Goal: Task Accomplishment & Management: Complete application form

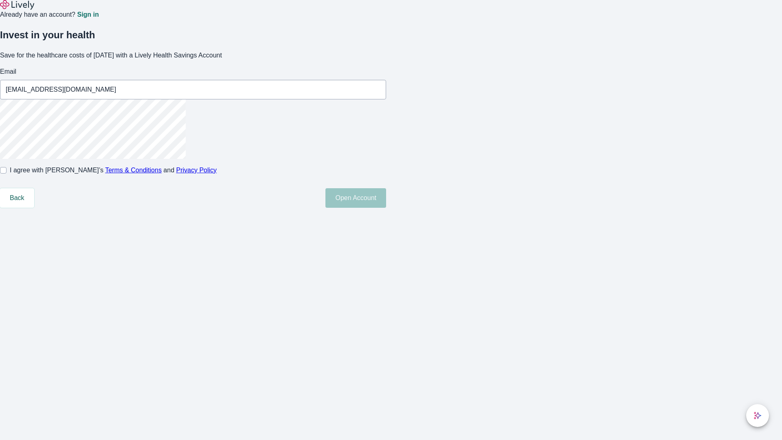
click at [7, 174] on input "I agree with Lively’s Terms & Conditions and Privacy Policy" at bounding box center [3, 170] width 7 height 7
checkbox input "true"
click at [386, 208] on button "Open Account" at bounding box center [356, 198] width 61 height 20
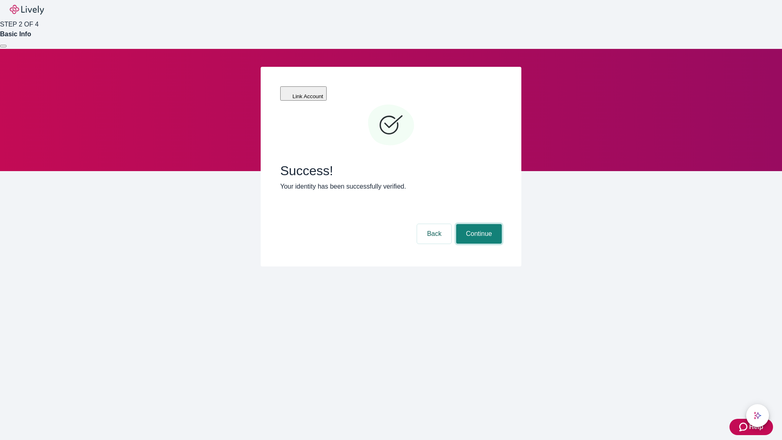
click at [478, 224] on button "Continue" at bounding box center [479, 234] width 46 height 20
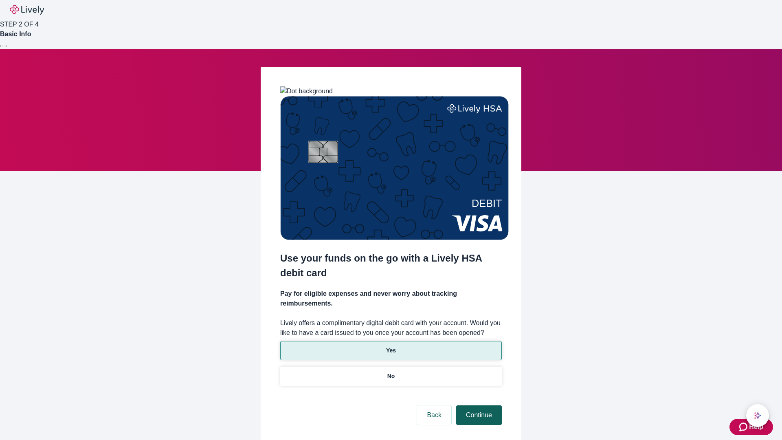
click at [391, 372] on p "No" at bounding box center [392, 376] width 8 height 9
click at [478, 406] on button "Continue" at bounding box center [479, 416] width 46 height 20
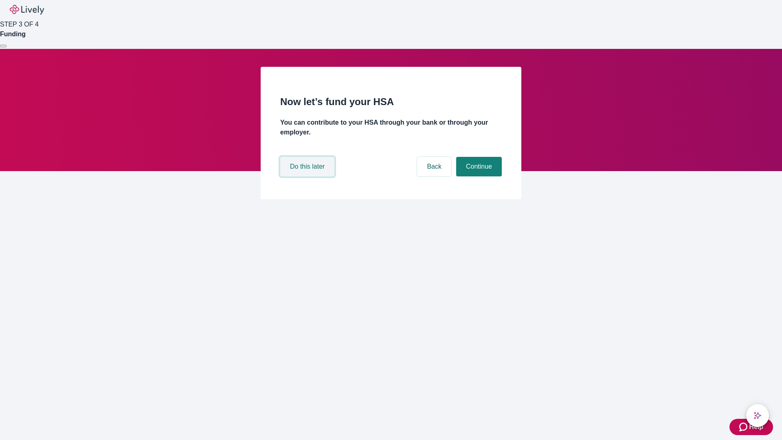
click at [309, 176] on button "Do this later" at bounding box center [307, 167] width 54 height 20
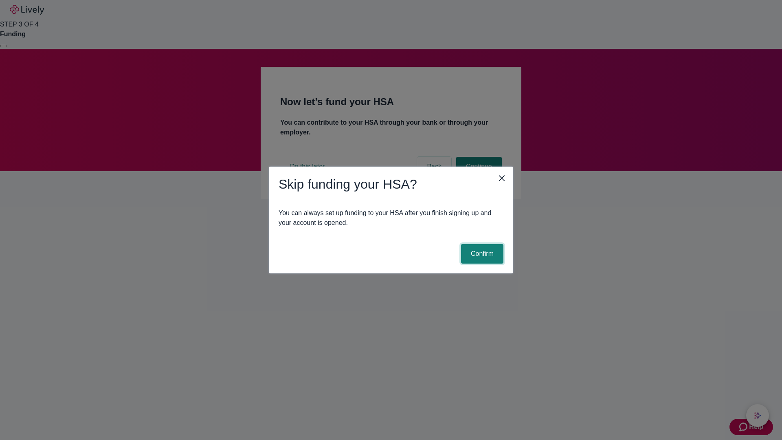
click at [481, 254] on button "Confirm" at bounding box center [482, 254] width 42 height 20
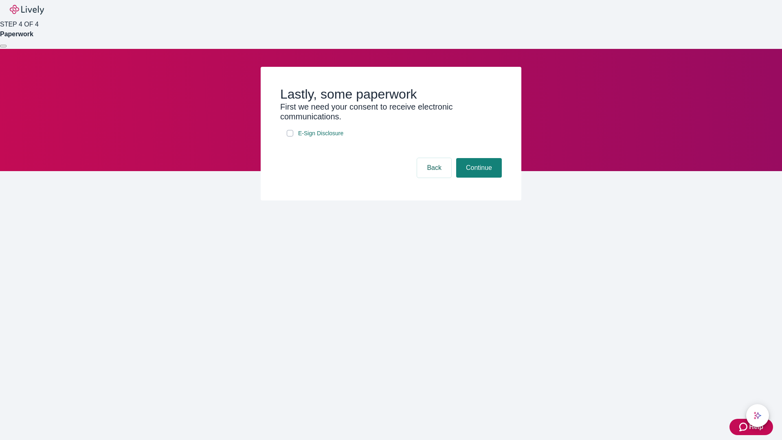
click at [290, 137] on input "E-Sign Disclosure" at bounding box center [290, 133] width 7 height 7
checkbox input "true"
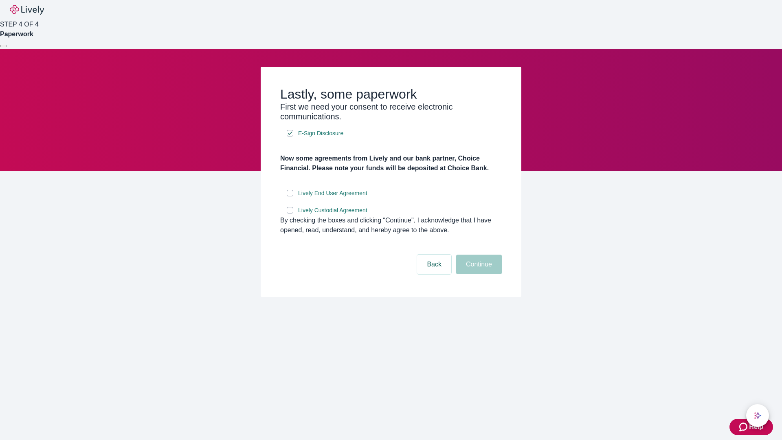
click at [290, 196] on input "Lively End User Agreement" at bounding box center [290, 193] width 7 height 7
checkbox input "true"
click at [290, 214] on input "Lively Custodial Agreement" at bounding box center [290, 210] width 7 height 7
checkbox input "true"
click at [478, 274] on button "Continue" at bounding box center [479, 265] width 46 height 20
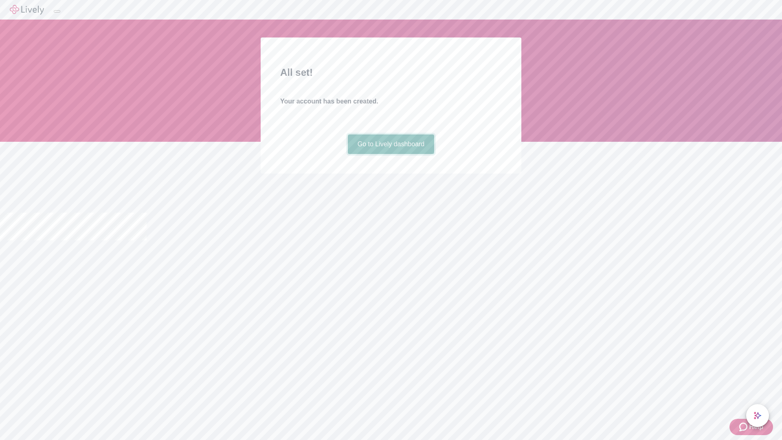
click at [391, 154] on link "Go to Lively dashboard" at bounding box center [391, 144] width 87 height 20
